Goal: Information Seeking & Learning: Find specific fact

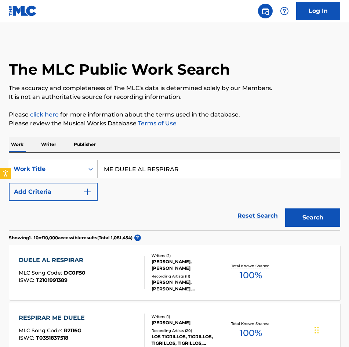
drag, startPoint x: 190, startPoint y: 167, endPoint x: 30, endPoint y: 155, distance: 160.6
click at [30, 155] on div "SearchWithCriteria1d278f85-0203-4487-b639-f3eaf3b186d4 Work Title ME DUELE AL R…" at bounding box center [175, 191] width 332 height 78
click at [285, 208] on button "Search" at bounding box center [312, 217] width 55 height 18
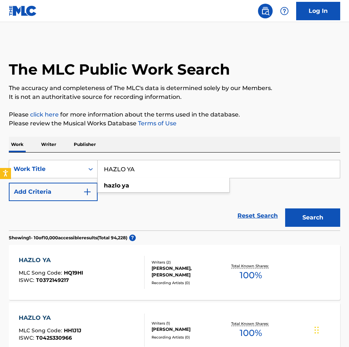
drag, startPoint x: 166, startPoint y: 165, endPoint x: 0, endPoint y: 160, distance: 166.1
click at [0, 160] on html "Accessibility Screen-Reader Guide, Feedback, and Issue Reporting | New window C…" at bounding box center [174, 173] width 349 height 347
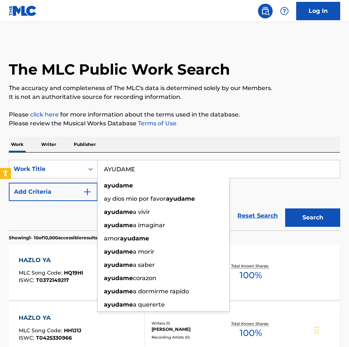
type input "AYUDAME"
click at [285, 208] on button "Search" at bounding box center [312, 217] width 55 height 18
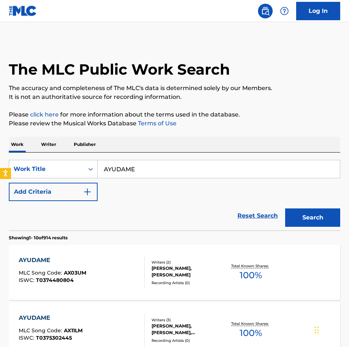
click at [66, 195] on button "Add Criteria" at bounding box center [53, 192] width 89 height 18
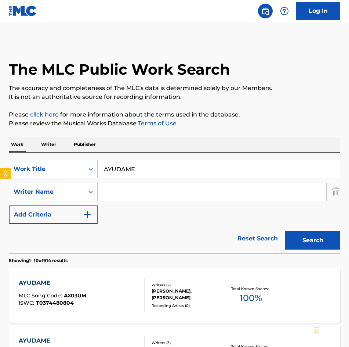
click at [119, 191] on input "Search Form" at bounding box center [212, 192] width 229 height 18
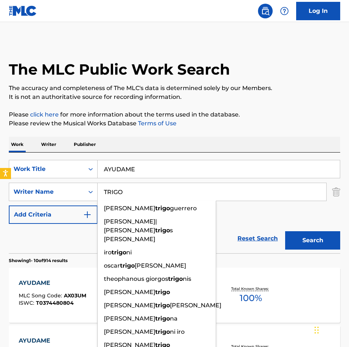
type input "TRIGO"
click at [285, 231] on button "Search" at bounding box center [312, 240] width 55 height 18
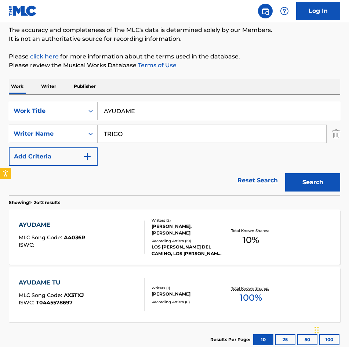
scroll to position [107, 0]
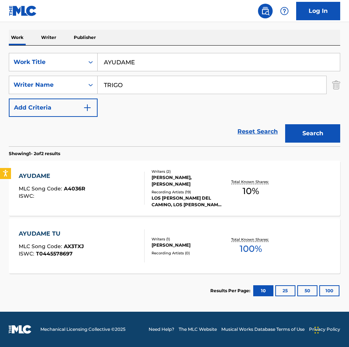
click at [180, 190] on div "Recording Artists ( 19 )" at bounding box center [188, 192] width 72 height 6
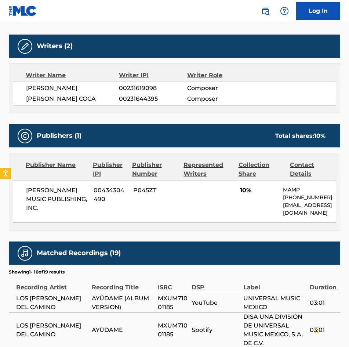
scroll to position [331, 0]
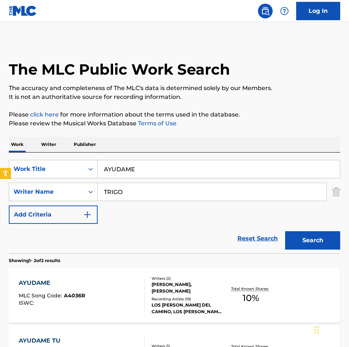
drag, startPoint x: 166, startPoint y: 170, endPoint x: 0, endPoint y: 177, distance: 166.1
click at [0, 177] on html "Accessibility Screen-Reader Guide, Feedback, and Issue Reporting | New window C…" at bounding box center [174, 173] width 349 height 347
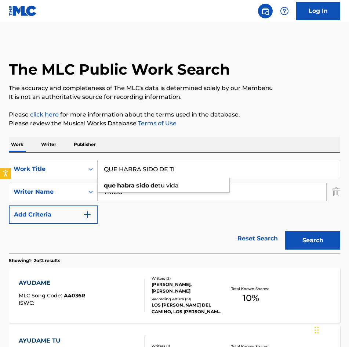
type input "QUE HABRA SIDO DE TI"
click at [285, 231] on button "Search" at bounding box center [312, 240] width 55 height 18
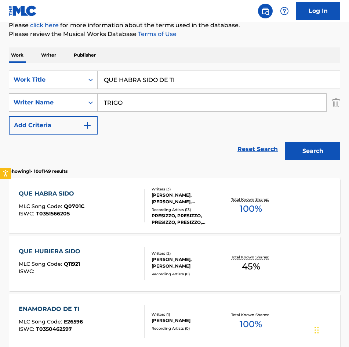
scroll to position [184, 0]
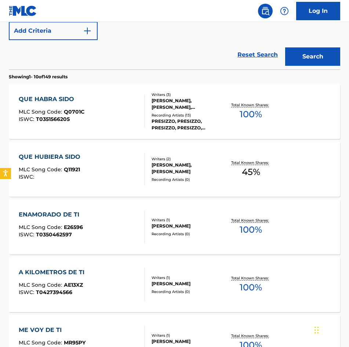
click at [179, 100] on div "[PERSON_NAME], [PERSON_NAME], [PERSON_NAME]" at bounding box center [188, 103] width 72 height 13
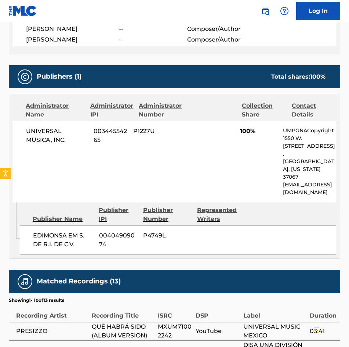
scroll to position [184, 0]
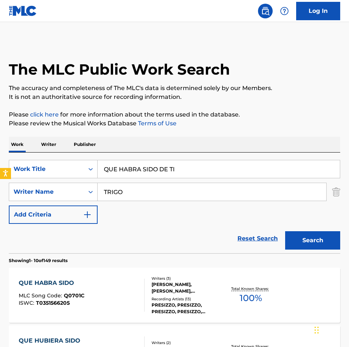
drag, startPoint x: 216, startPoint y: 169, endPoint x: 0, endPoint y: 127, distance: 220.2
click at [0, 127] on html "Accessibility Screen-Reader Guide, Feedback, and Issue Reporting | New window C…" at bounding box center [174, 173] width 349 height 347
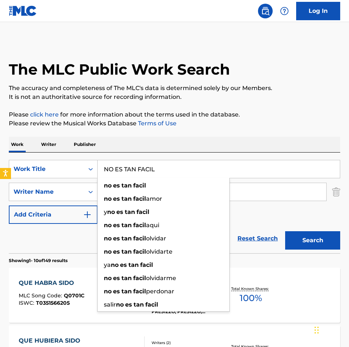
type input "NO ES TAN FACIL"
click at [285, 231] on button "Search" at bounding box center [312, 240] width 55 height 18
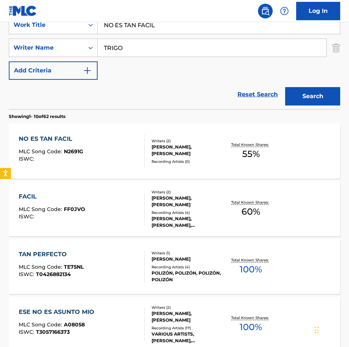
scroll to position [184, 0]
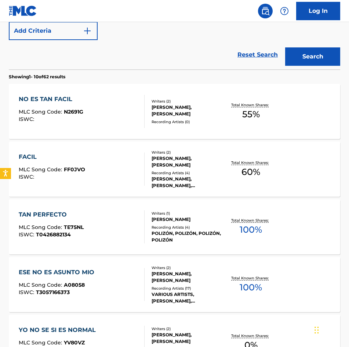
click at [191, 111] on div "[PERSON_NAME], [PERSON_NAME]" at bounding box center [188, 110] width 72 height 13
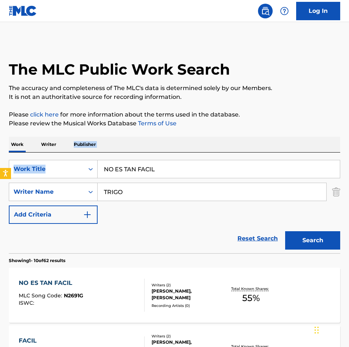
drag, startPoint x: 253, startPoint y: 158, endPoint x: 64, endPoint y: 138, distance: 190.2
drag, startPoint x: 252, startPoint y: 165, endPoint x: 0, endPoint y: 159, distance: 252.0
click at [0, 159] on html "Accessibility Screen-Reader Guide, Feedback, and Issue Reporting | New window C…" at bounding box center [174, 173] width 349 height 347
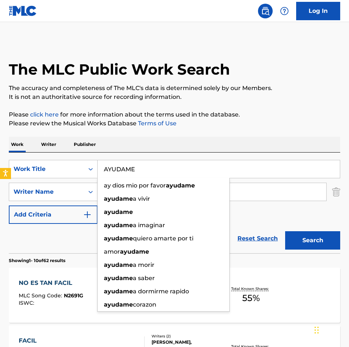
type input "AYUDAME"
click at [285, 231] on button "Search" at bounding box center [312, 240] width 55 height 18
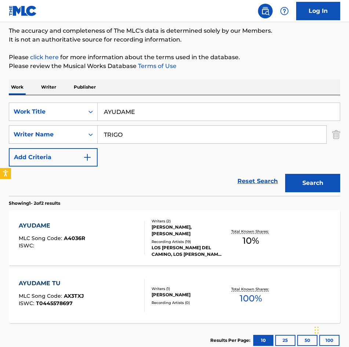
scroll to position [107, 0]
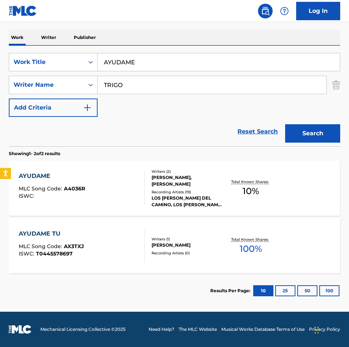
click at [165, 175] on div "[PERSON_NAME], [PERSON_NAME]" at bounding box center [188, 180] width 72 height 13
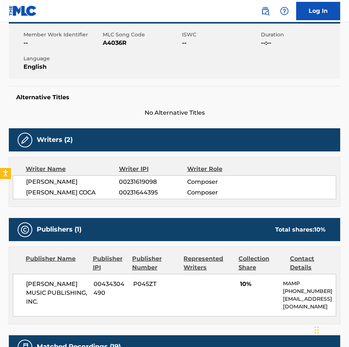
scroll to position [22, 0]
